Goal: Find specific page/section: Find specific page/section

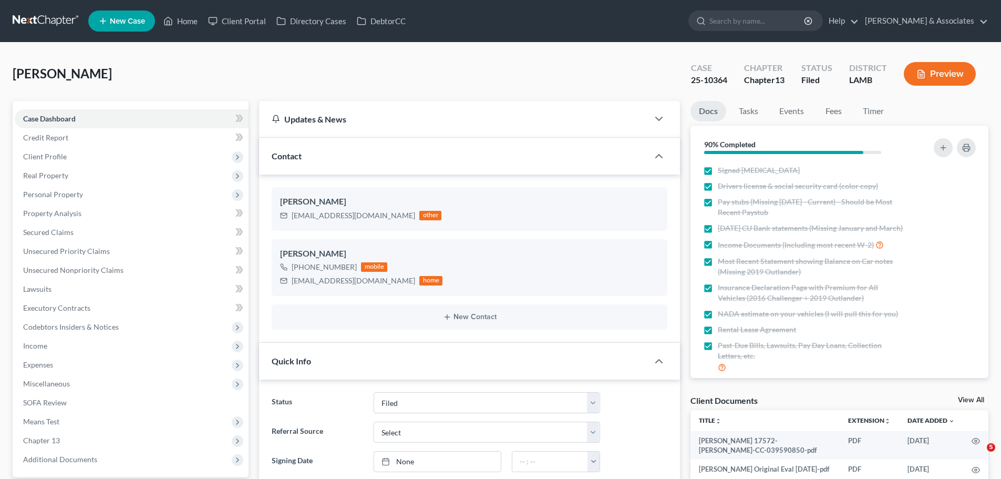
select select "8"
select select "0"
click at [198, 18] on link "Home" at bounding box center [180, 21] width 45 height 19
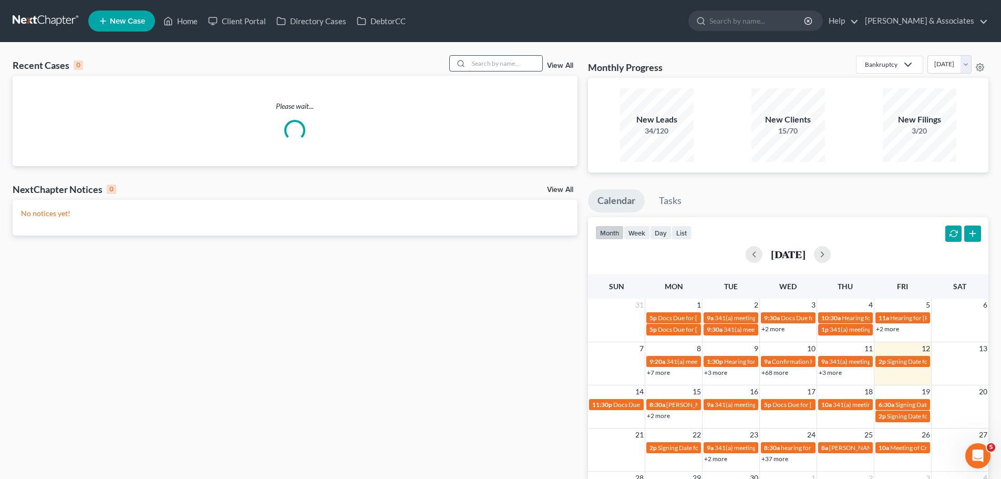
click at [510, 66] on input "search" at bounding box center [506, 63] width 74 height 15
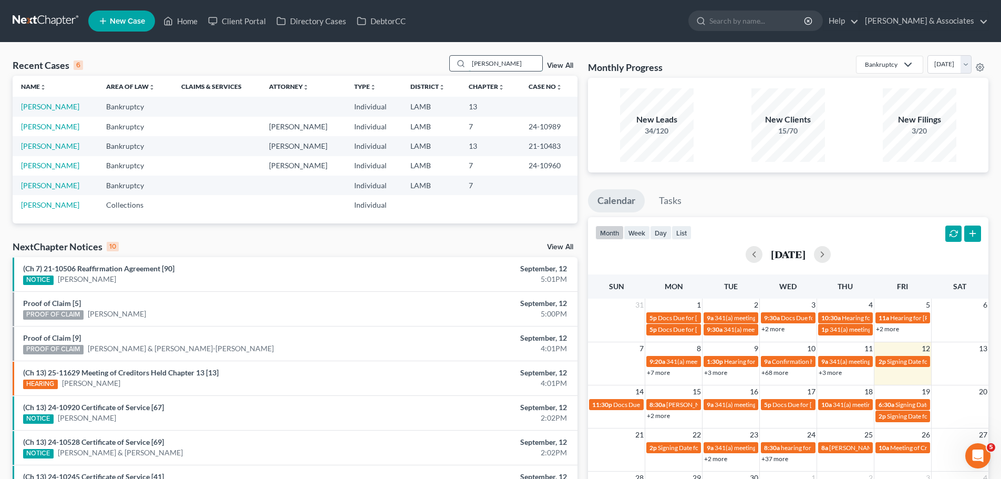
click at [500, 61] on input "[PERSON_NAME]" at bounding box center [506, 63] width 74 height 15
type input "c"
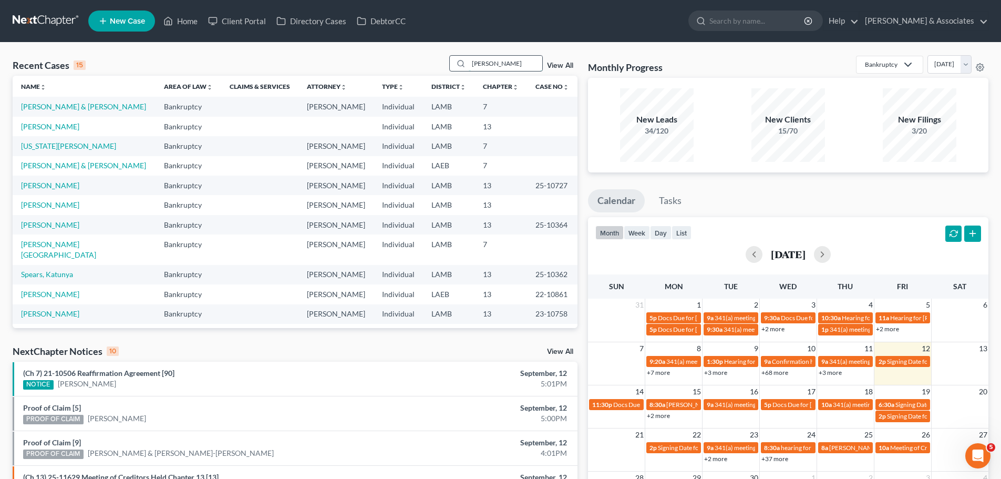
click at [502, 63] on input "[PERSON_NAME]" at bounding box center [506, 63] width 74 height 15
type input "s"
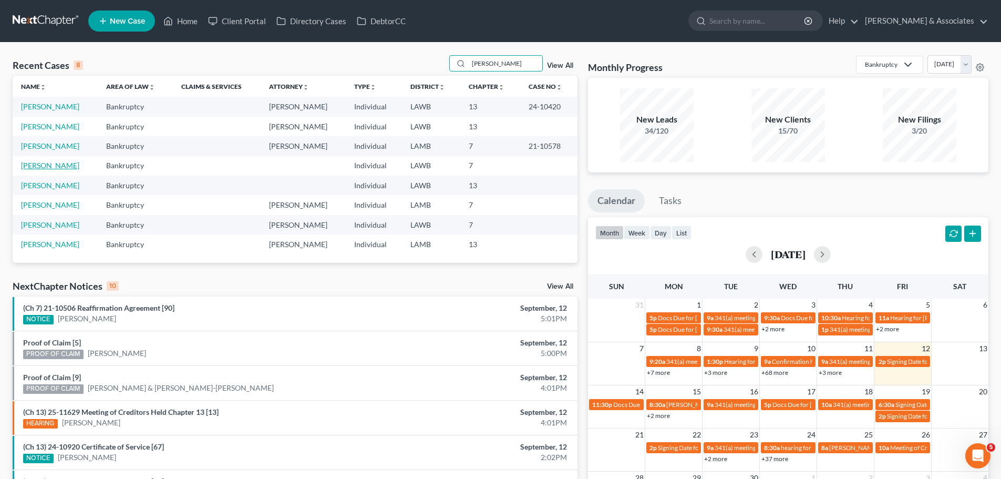
type input "[PERSON_NAME]"
click at [44, 170] on link "[PERSON_NAME]" at bounding box center [50, 165] width 58 height 9
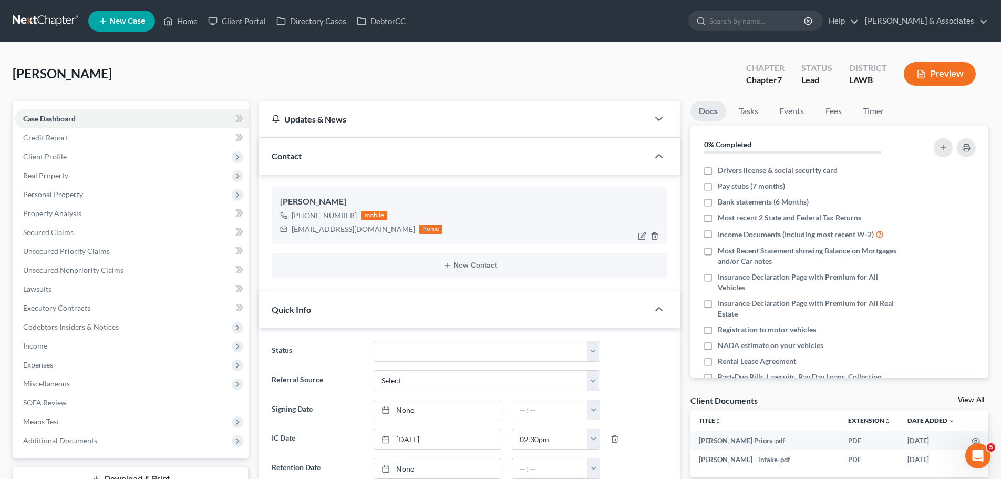
drag, startPoint x: 282, startPoint y: 200, endPoint x: 340, endPoint y: 205, distance: 58.0
click at [340, 205] on div "[PERSON_NAME]" at bounding box center [469, 201] width 379 height 13
copy div "[PERSON_NAME]"
